Goal: Task Accomplishment & Management: Complete application form

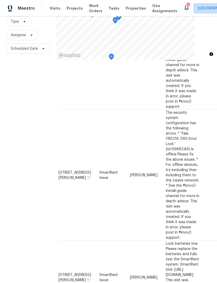
scroll to position [17, 0]
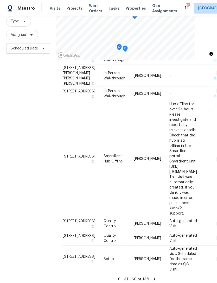
scroll to position [50, 0]
click at [155, 271] on div "Address Type Assignee Comments Scheduled Date ↑ 3148 Ludlow Dr, New Port Richey…" at bounding box center [136, 48] width 148 height 468
click at [155, 277] on icon at bounding box center [154, 278] width 5 height 5
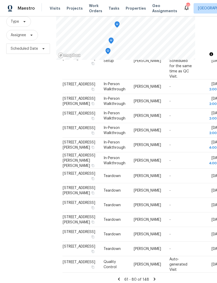
scroll to position [17, 0]
click at [154, 277] on icon at bounding box center [154, 278] width 5 height 5
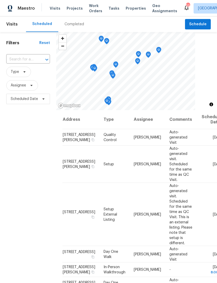
scroll to position [0, 0]
click at [202, 21] on span "Schedule" at bounding box center [197, 24] width 17 height 6
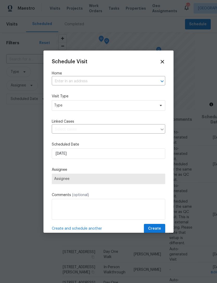
click at [118, 81] on input "text" at bounding box center [101, 81] width 99 height 8
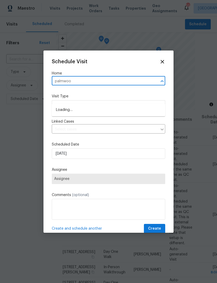
type input "palmwood"
click at [121, 106] on li "13516 Palmwood Ln, Tampa, FL 33618" at bounding box center [108, 110] width 113 height 9
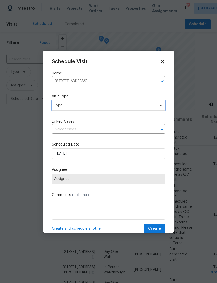
click at [108, 110] on span "Type" at bounding box center [108, 105] width 113 height 10
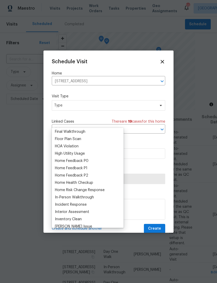
scroll to position [141, 0]
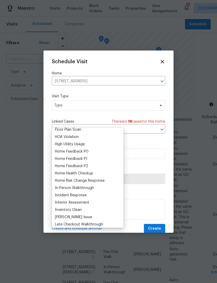
click at [93, 171] on div "Home Health Checkup" at bounding box center [74, 173] width 38 height 5
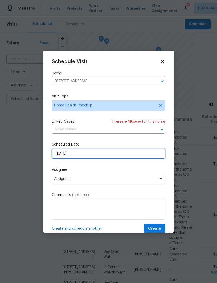
click at [112, 155] on input "8/11/2025" at bounding box center [108, 153] width 113 height 10
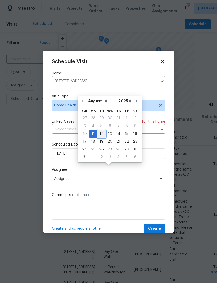
click at [100, 130] on div "12" at bounding box center [101, 133] width 8 height 7
type input "8/12/2025"
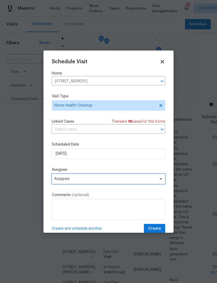
click at [135, 184] on span "Assignee" at bounding box center [108, 178] width 113 height 10
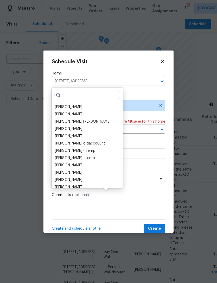
click at [68, 104] on div "[PERSON_NAME]" at bounding box center [68, 106] width 27 height 5
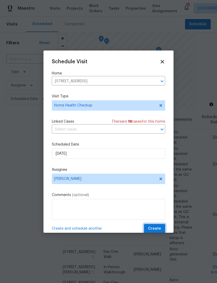
click at [158, 229] on span "Create" at bounding box center [154, 228] width 13 height 6
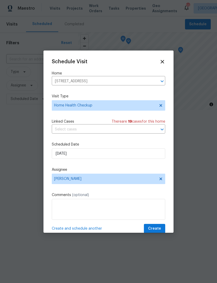
scroll to position [0, 0]
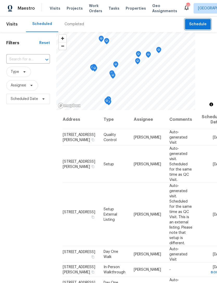
click at [200, 25] on span "Schedule" at bounding box center [197, 24] width 17 height 6
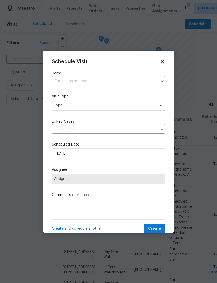
click at [89, 84] on input "text" at bounding box center [101, 81] width 99 height 8
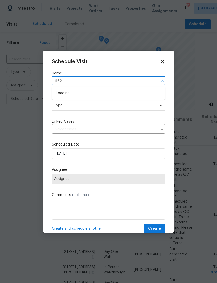
type input "6623"
click at [121, 104] on li "6623 Baybrooks Cir, Temple Terrace, FL 33617" at bounding box center [108, 101] width 113 height 9
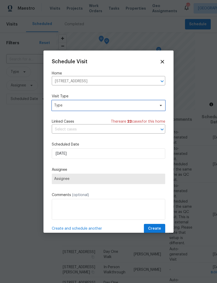
click at [113, 108] on span "Type" at bounding box center [104, 105] width 101 height 5
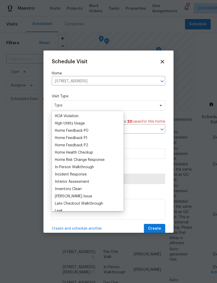
scroll to position [152, 0]
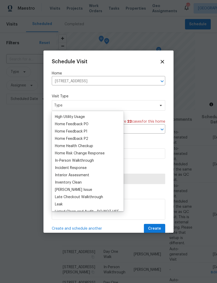
click at [91, 146] on div "Home Health Checkup" at bounding box center [74, 145] width 38 height 5
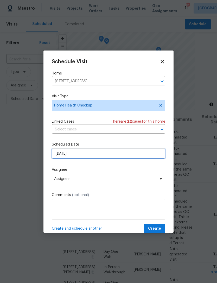
click at [91, 156] on input "8/11/2025" at bounding box center [108, 153] width 113 height 10
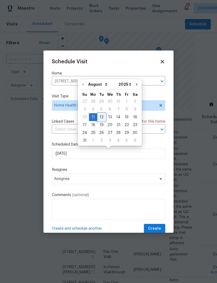
click at [100, 119] on div "12" at bounding box center [101, 116] width 8 height 7
type input "8/12/2025"
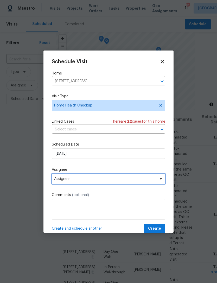
click at [89, 183] on span "Assignee" at bounding box center [108, 178] width 113 height 10
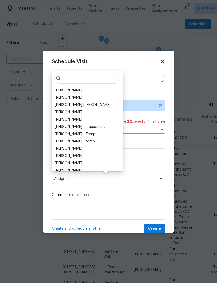
click at [76, 91] on div "[PERSON_NAME]" at bounding box center [68, 90] width 27 height 5
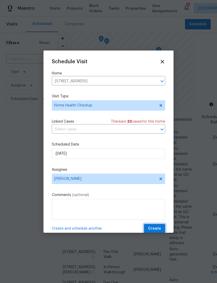
click at [156, 232] on span "Create" at bounding box center [154, 228] width 13 height 6
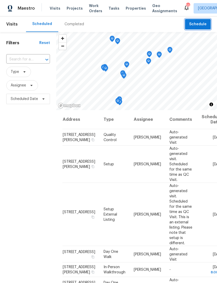
click at [190, 19] on button "Schedule" at bounding box center [198, 24] width 26 height 11
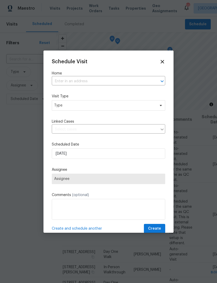
click at [58, 83] on input "text" at bounding box center [101, 81] width 99 height 8
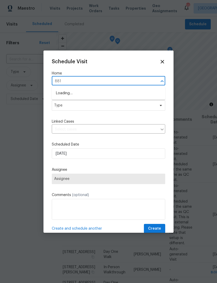
type input "8812"
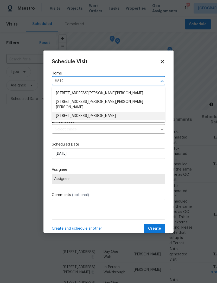
click at [68, 112] on li "8812 Bayaud Dr, Tampa, FL 33626" at bounding box center [108, 116] width 113 height 9
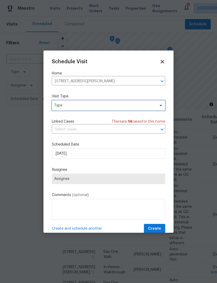
click at [61, 107] on span "Type" at bounding box center [104, 105] width 101 height 5
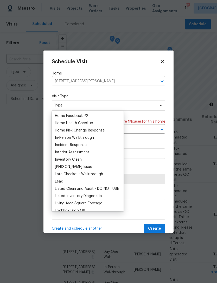
scroll to position [177, 0]
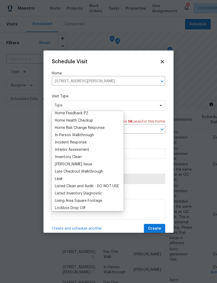
click at [65, 121] on div "Home Health Checkup" at bounding box center [74, 120] width 38 height 5
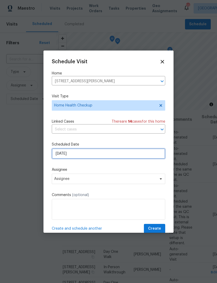
click at [64, 158] on input "8/11/2025" at bounding box center [108, 153] width 113 height 10
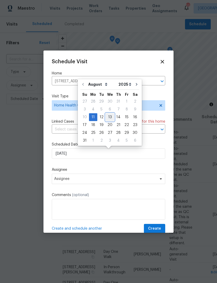
click at [112, 116] on div "13" at bounding box center [110, 116] width 9 height 7
type input "8/13/2025"
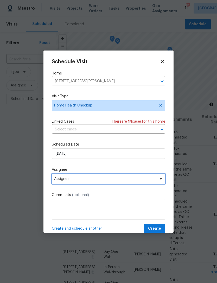
click at [63, 180] on span "Assignee" at bounding box center [105, 178] width 102 height 4
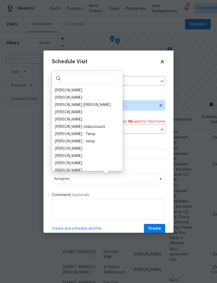
click at [58, 89] on div "[PERSON_NAME]" at bounding box center [68, 90] width 27 height 5
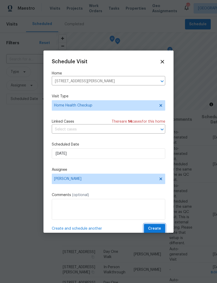
click at [153, 230] on span "Create" at bounding box center [154, 228] width 13 height 6
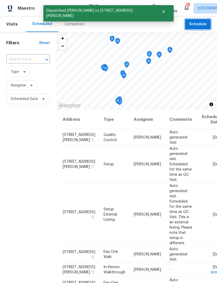
click at [196, 25] on span "Schedule" at bounding box center [197, 24] width 17 height 6
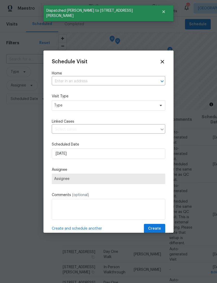
click at [60, 83] on input "text" at bounding box center [101, 81] width 99 height 8
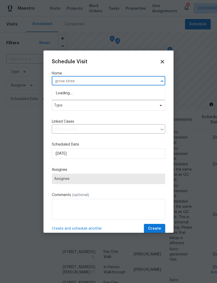
type input "grove street"
click at [64, 96] on li "3410 Grove Street Cir, Tampa, FL 33610" at bounding box center [108, 93] width 113 height 9
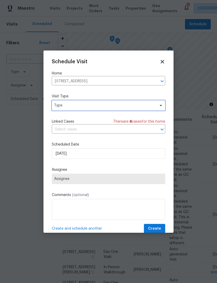
click at [58, 106] on span "Type" at bounding box center [104, 105] width 101 height 5
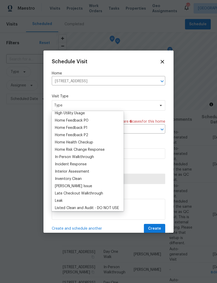
scroll to position [160, 0]
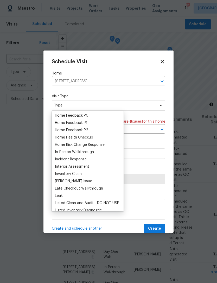
click at [65, 147] on div "Home Risk Change Response" at bounding box center [80, 144] width 50 height 5
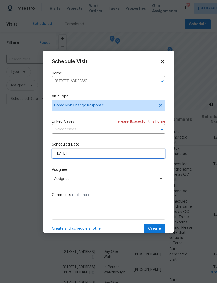
click at [59, 156] on input "8/11/2025" at bounding box center [108, 153] width 113 height 10
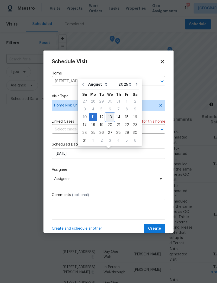
click at [109, 116] on div "13" at bounding box center [110, 116] width 9 height 7
type input "8/13/2025"
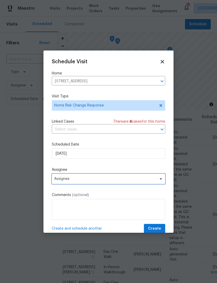
click at [59, 180] on span "Assignee" at bounding box center [105, 178] width 102 height 4
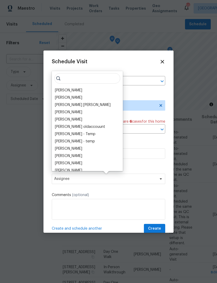
click at [61, 89] on div "[PERSON_NAME]" at bounding box center [68, 90] width 27 height 5
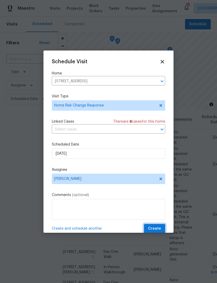
click at [153, 229] on span "Create" at bounding box center [154, 228] width 13 height 6
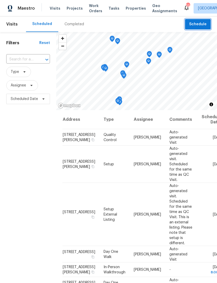
click at [201, 22] on span "Schedule" at bounding box center [197, 24] width 17 height 6
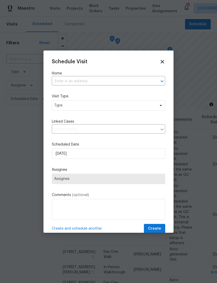
click at [61, 79] on input "text" at bounding box center [101, 81] width 99 height 8
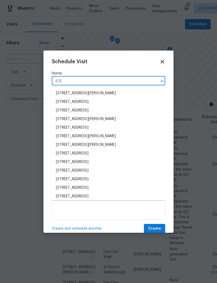
click at [69, 81] on input "425" at bounding box center [101, 81] width 99 height 8
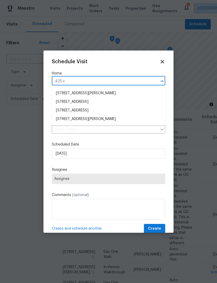
type input "425 s"
click at [64, 112] on li "425 S Riverhills Dr, Temple Terrace, FL 33617" at bounding box center [108, 110] width 113 height 9
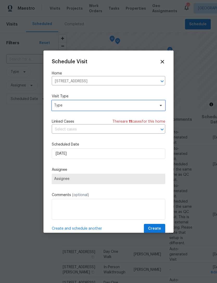
click at [57, 108] on span "Type" at bounding box center [104, 105] width 101 height 5
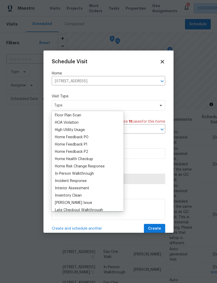
scroll to position [140, 0]
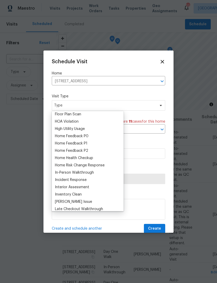
click at [62, 159] on div "Home Health Checkup" at bounding box center [74, 157] width 38 height 5
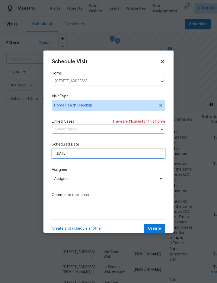
click at [61, 152] on input "8/11/2025" at bounding box center [108, 153] width 113 height 10
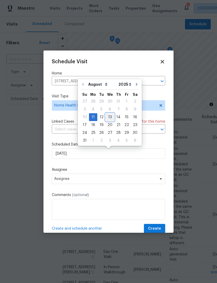
click at [109, 113] on div "13" at bounding box center [110, 116] width 9 height 7
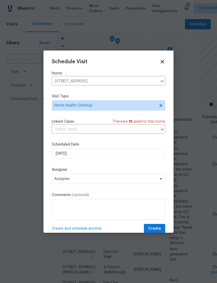
type input "8/13/2025"
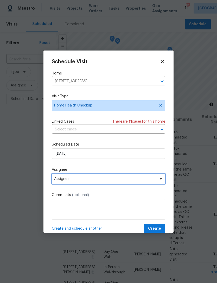
click at [59, 181] on span "Assignee" at bounding box center [105, 178] width 102 height 4
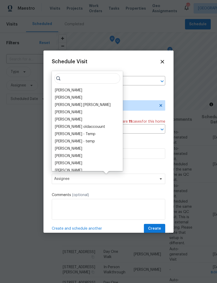
click at [61, 89] on div "[PERSON_NAME]" at bounding box center [68, 90] width 27 height 5
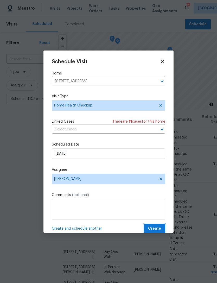
click at [152, 229] on span "Create" at bounding box center [154, 228] width 13 height 6
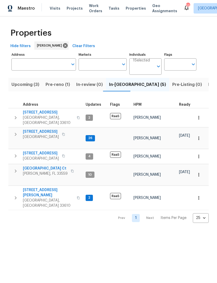
click at [55, 83] on span "Pre-reno (1)" at bounding box center [57, 84] width 24 height 7
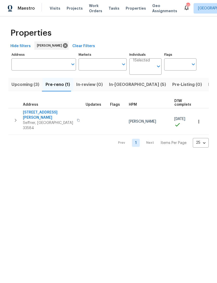
click at [208, 83] on span "Listed (20)" at bounding box center [219, 84] width 23 height 7
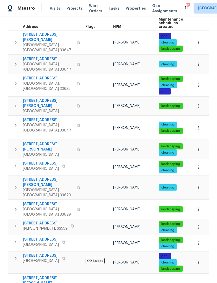
scroll to position [68, 0]
